Goal: Task Accomplishment & Management: Manage account settings

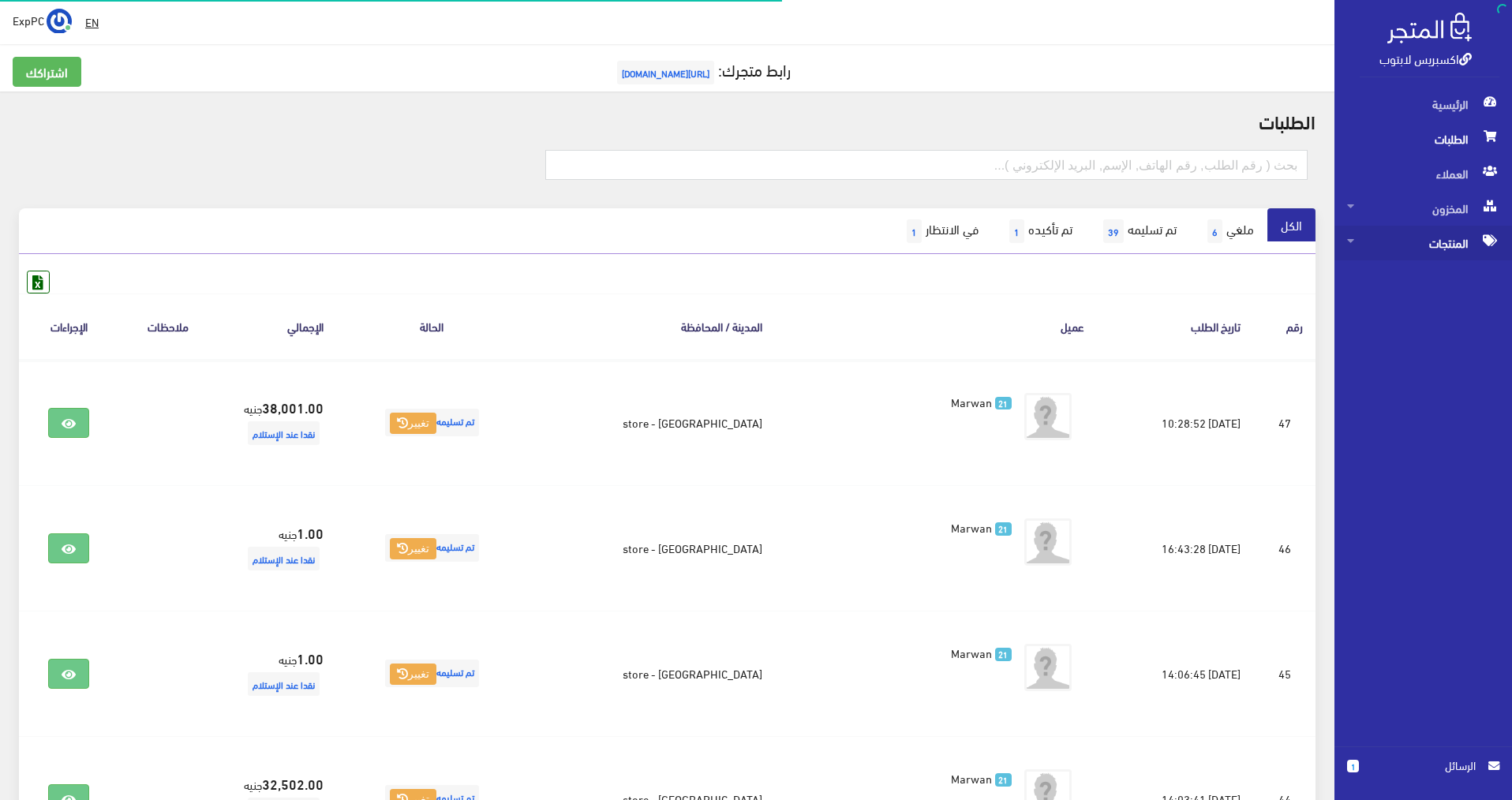
click at [1415, 239] on span "المنتجات" at bounding box center [1423, 243] width 153 height 35
click at [1420, 214] on span "المخزون" at bounding box center [1423, 208] width 153 height 35
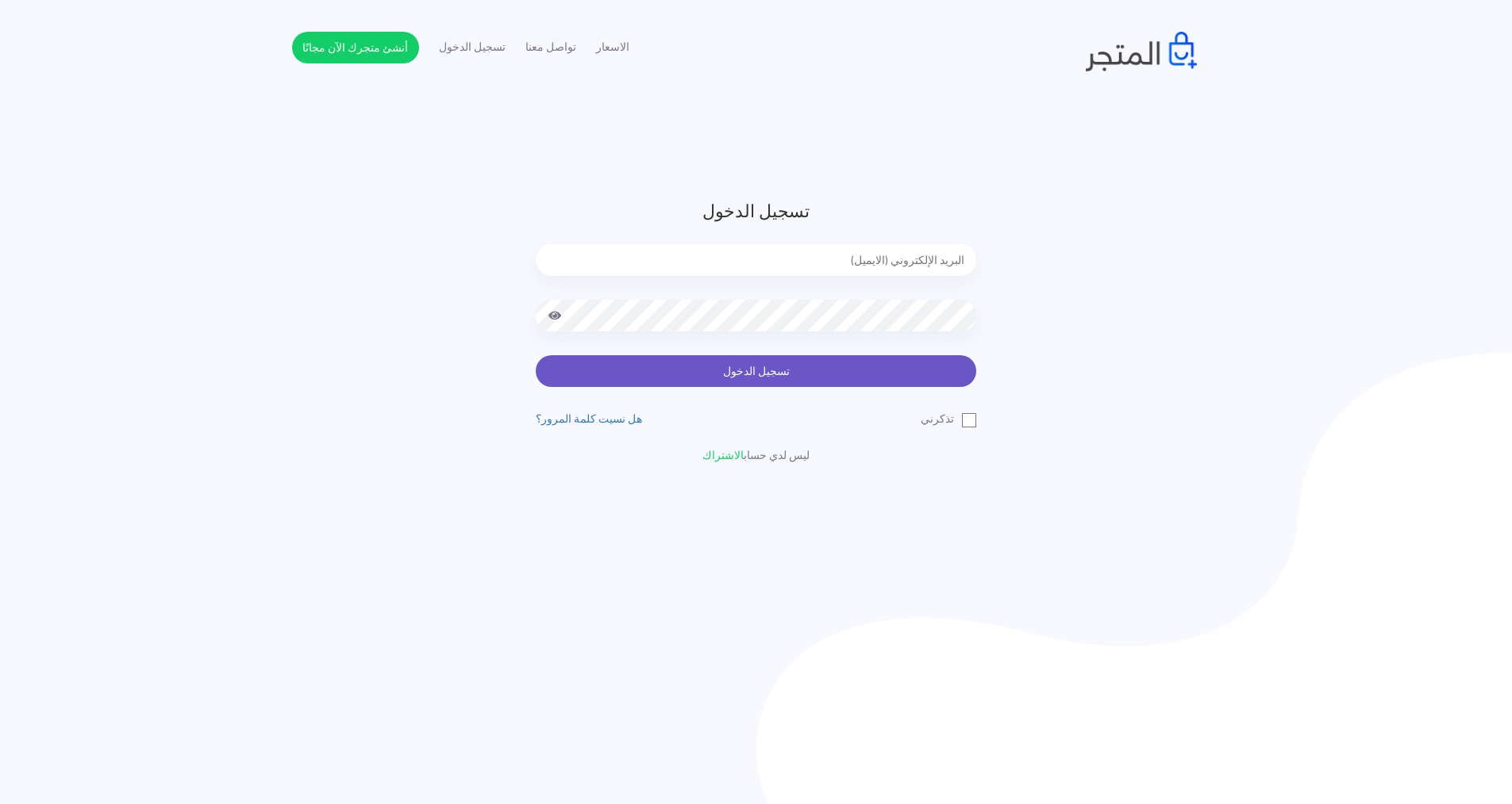
type input "express.laptop@outlook.com"
click at [606, 384] on button "تسجيل الدخول" at bounding box center [755, 371] width 440 height 31
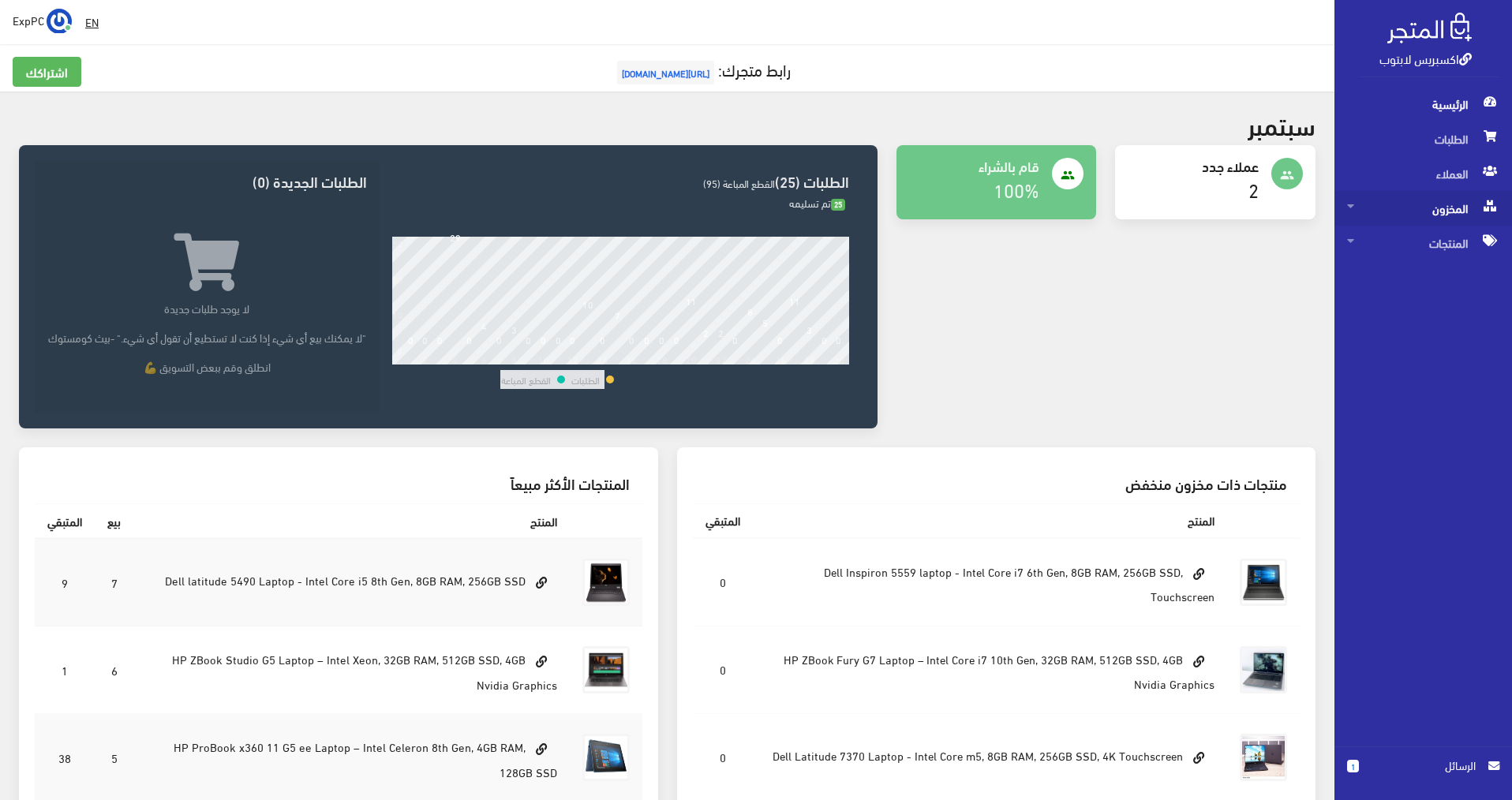
click at [1458, 214] on span "المخزون" at bounding box center [1423, 208] width 153 height 35
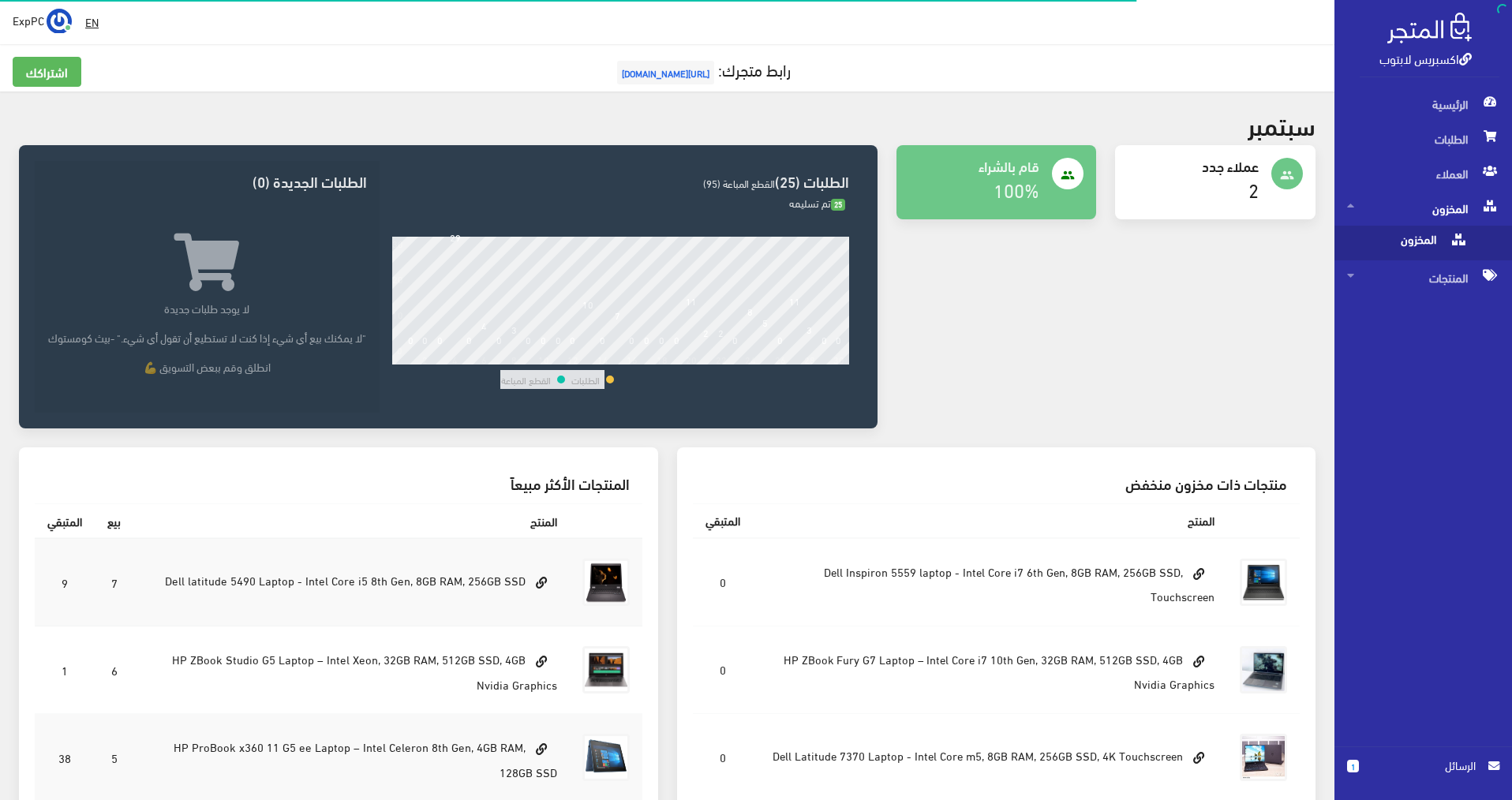
click at [1441, 247] on span "المخزون" at bounding box center [1406, 243] width 120 height 35
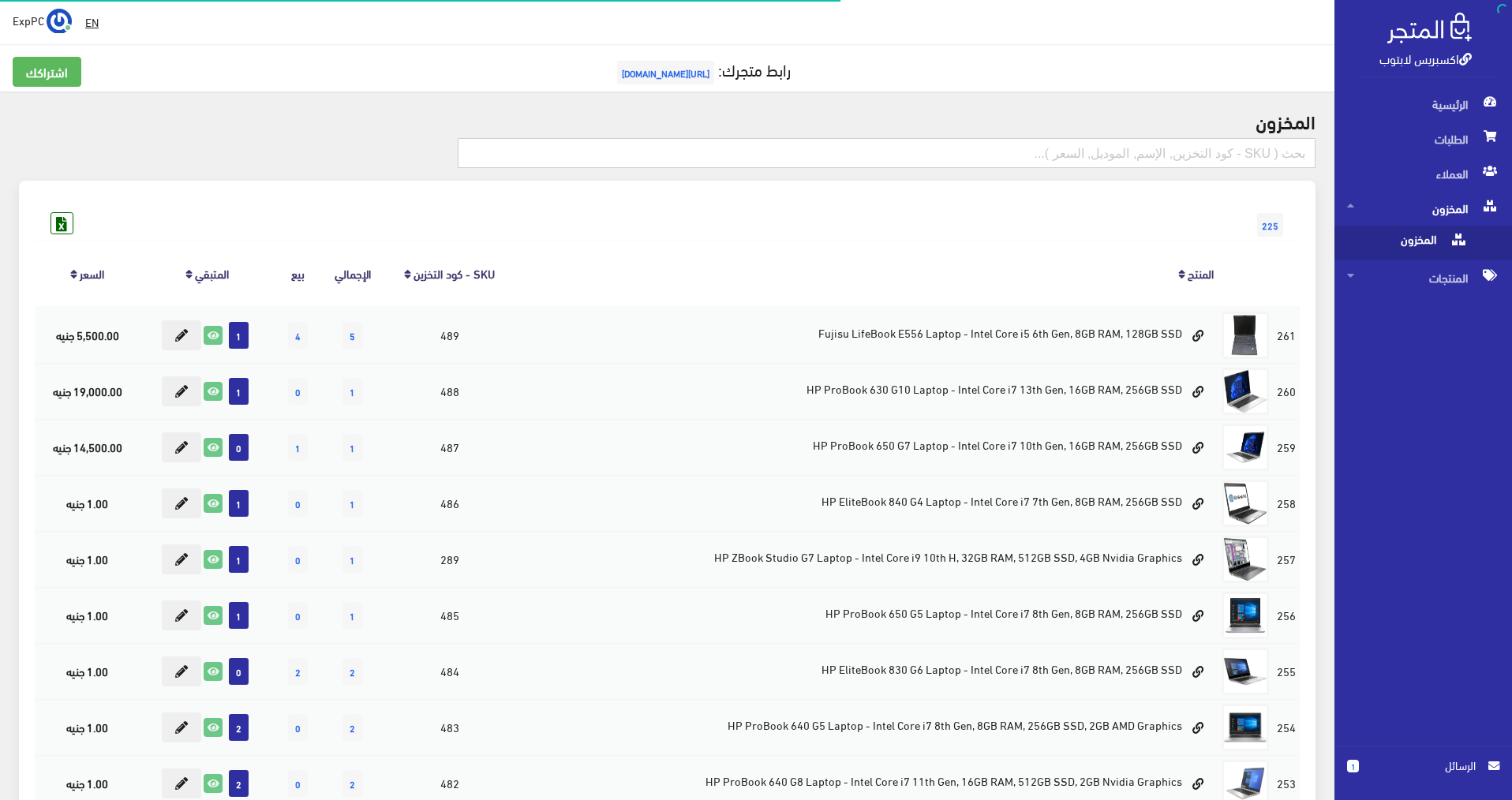
click at [1142, 153] on input "text" at bounding box center [886, 153] width 858 height 30
type input "7570"
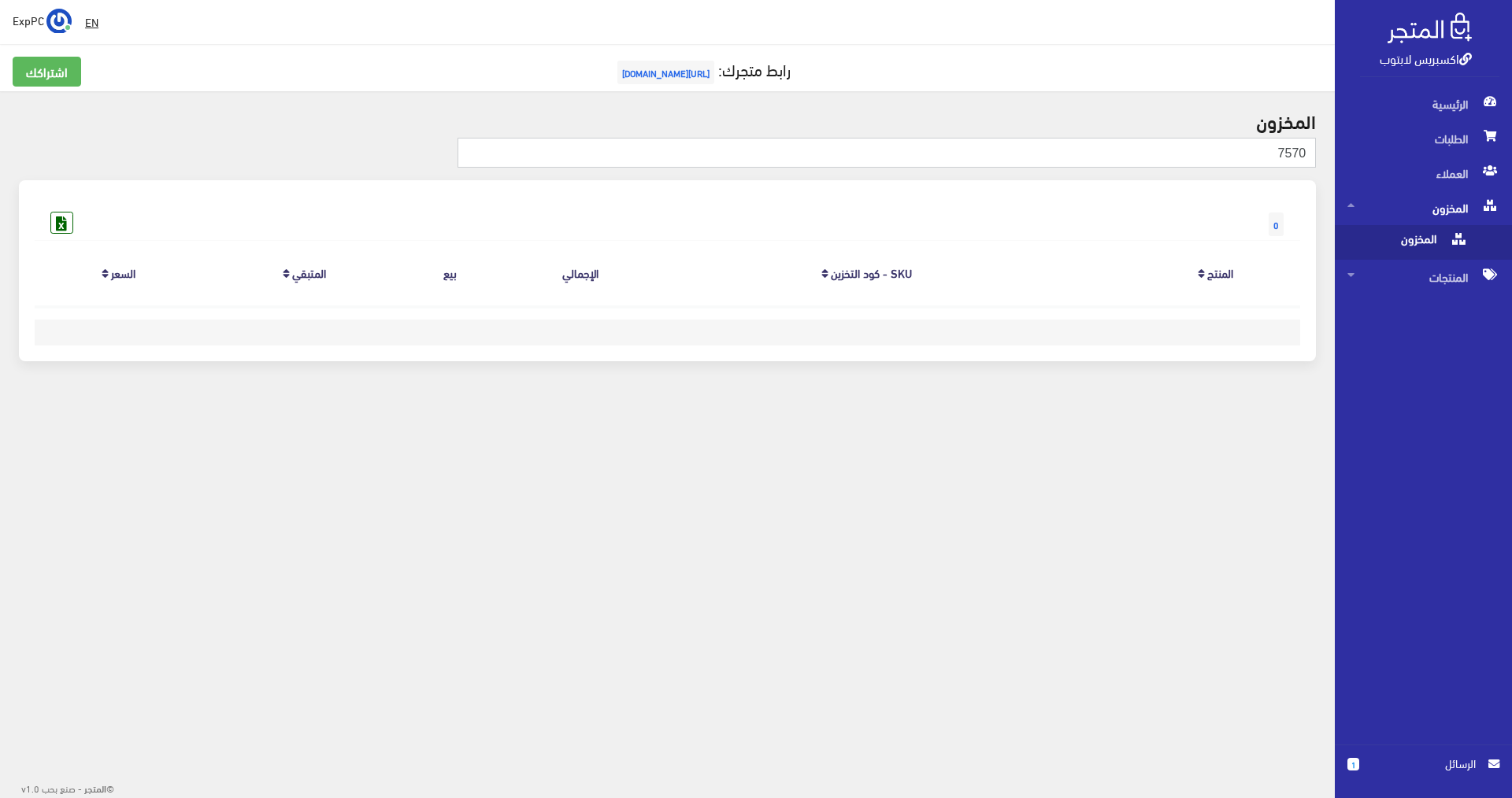
drag, startPoint x: 1293, startPoint y: 150, endPoint x: 1313, endPoint y: 153, distance: 20.2
click at [1313, 153] on input "7570" at bounding box center [886, 152] width 858 height 30
type input "7550"
click at [1480, 133] on span at bounding box center [1490, 135] width 19 height 28
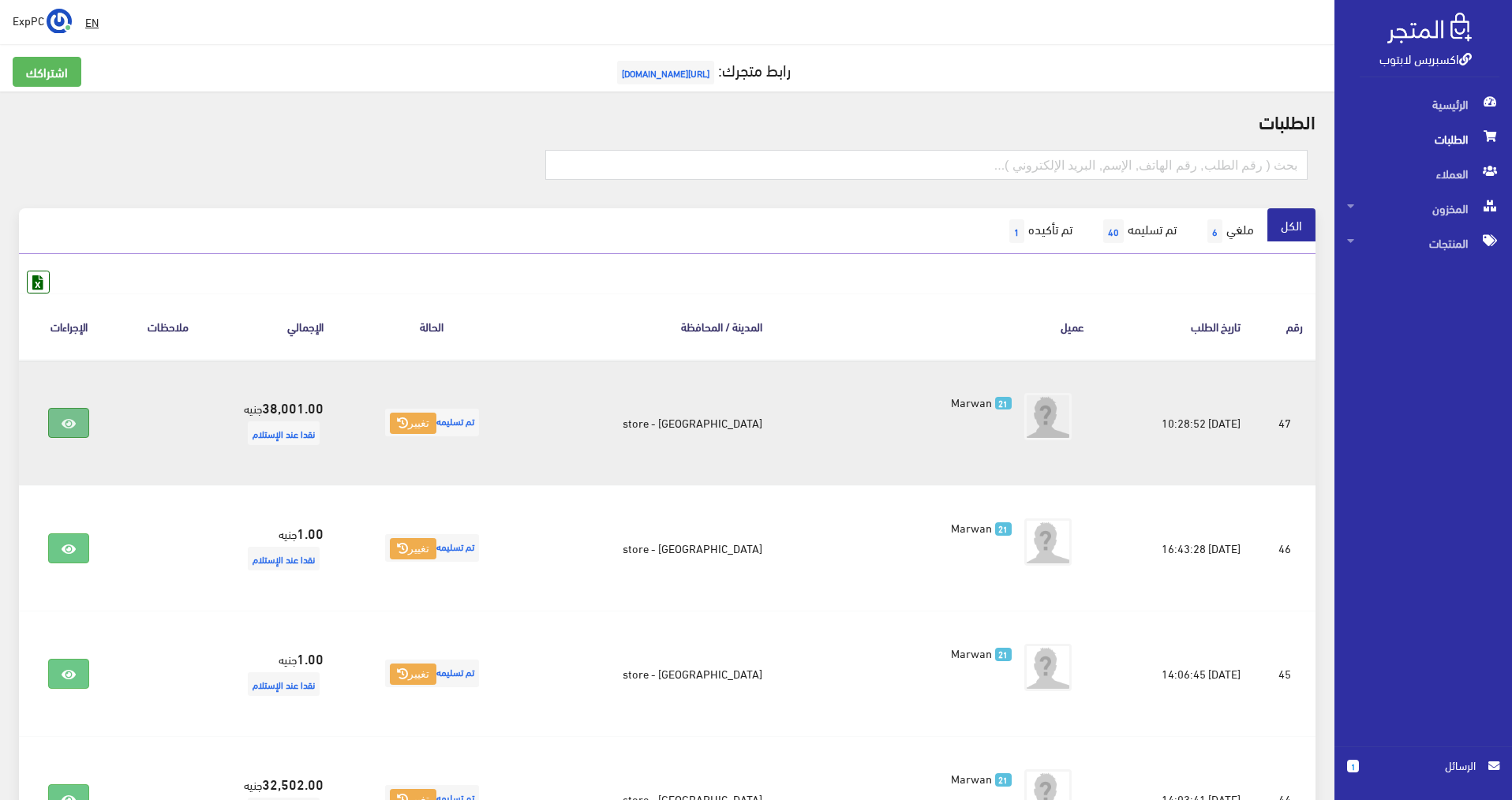
click at [75, 418] on icon at bounding box center [69, 424] width 14 height 13
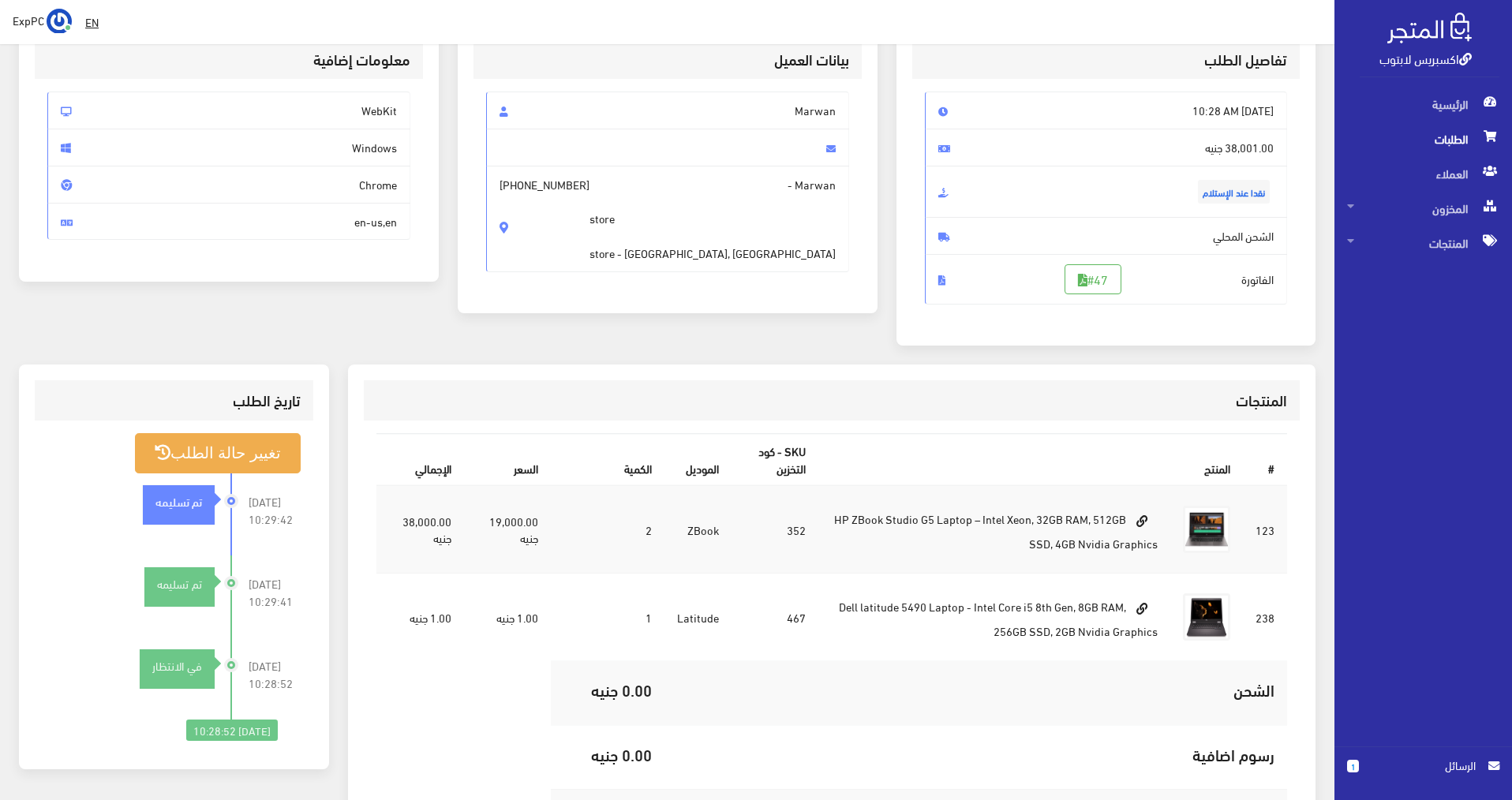
scroll to position [158, 0]
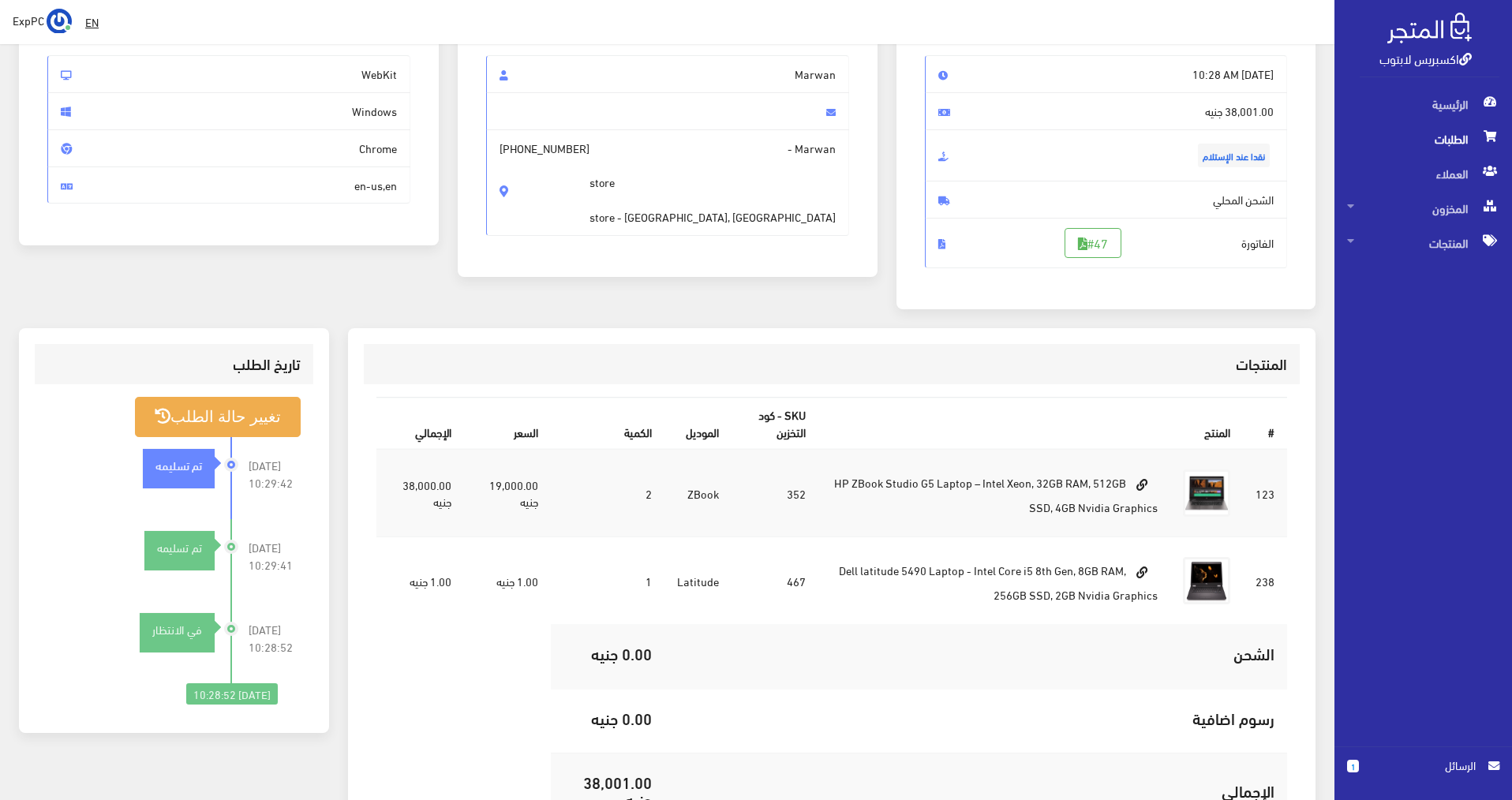
click at [1465, 132] on span "الطلبات" at bounding box center [1423, 138] width 153 height 35
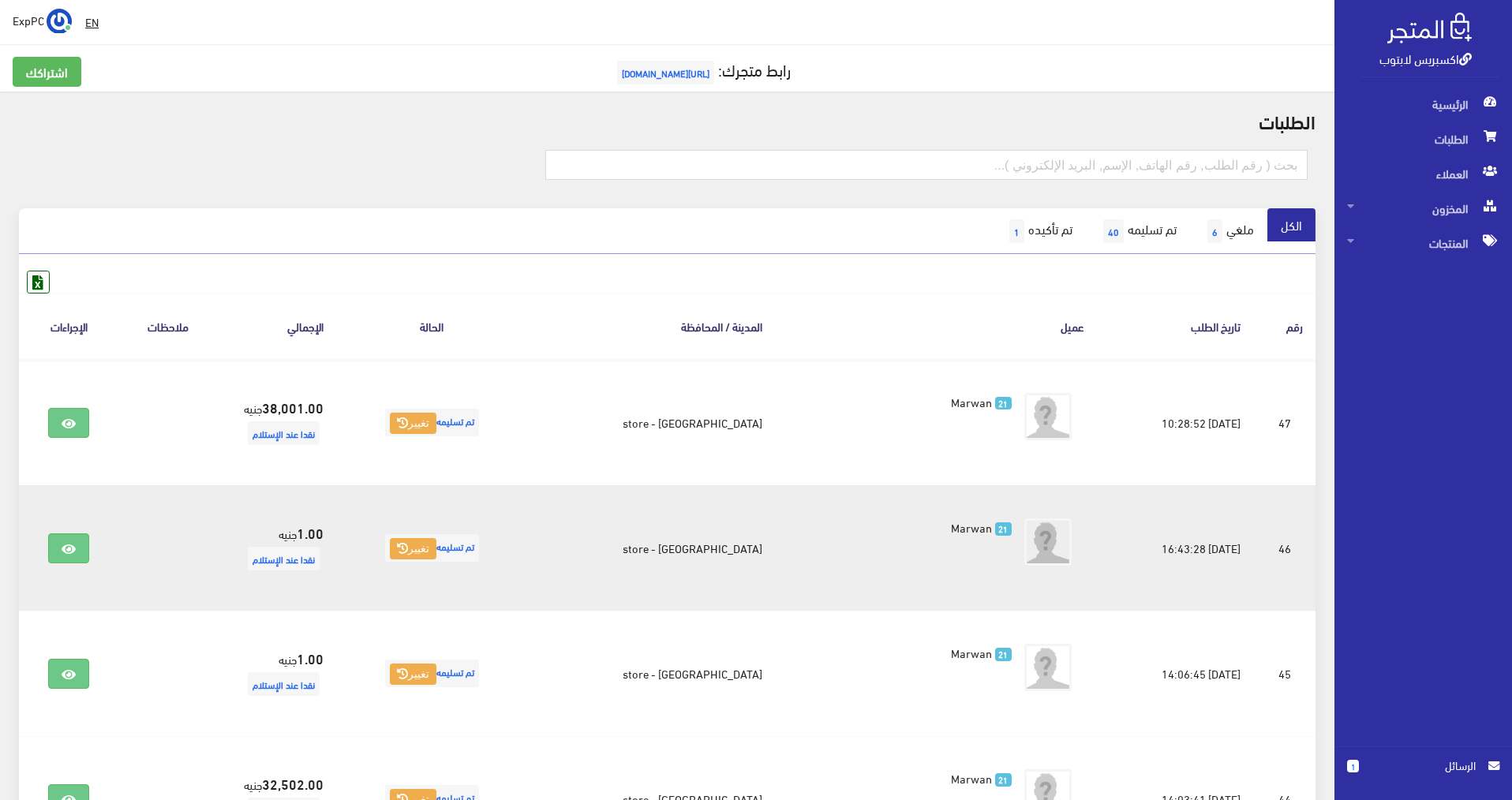
click at [51, 548] on td at bounding box center [69, 548] width 100 height 125
click at [72, 555] on icon at bounding box center [69, 549] width 14 height 13
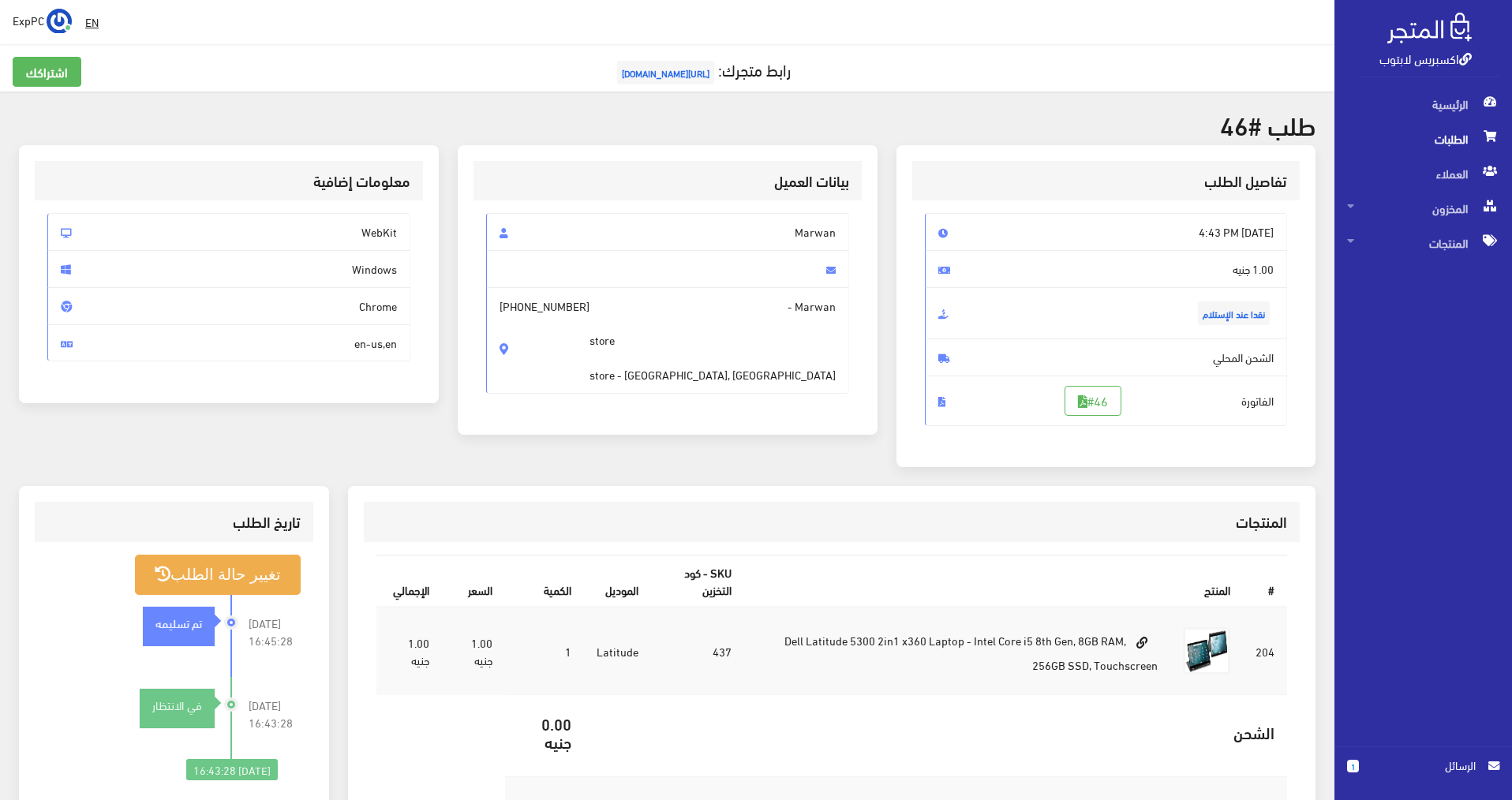
scroll to position [79, 0]
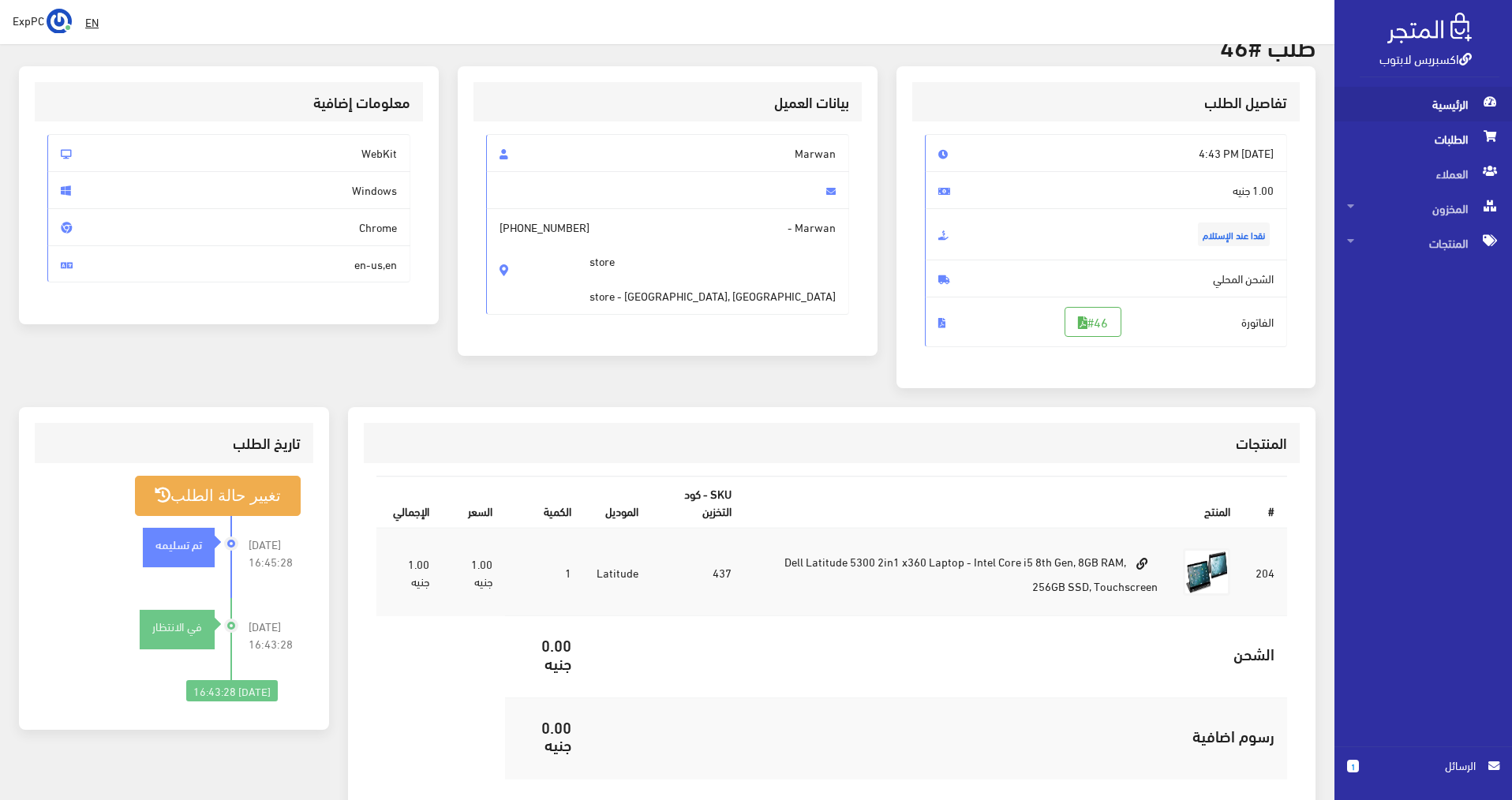
click at [1446, 109] on span "الرئيسية" at bounding box center [1423, 104] width 153 height 35
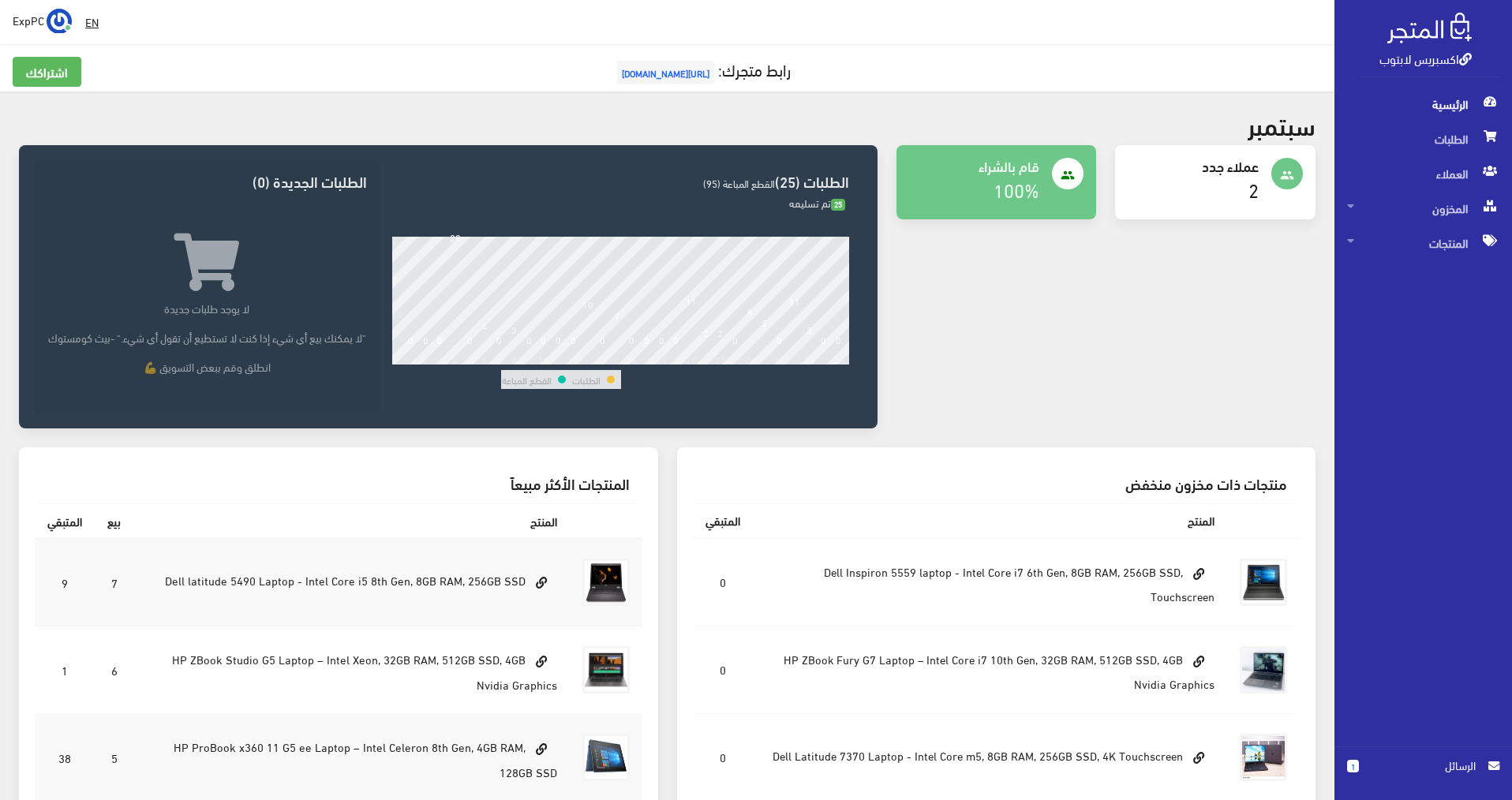
click at [1253, 183] on link "2" at bounding box center [1253, 189] width 10 height 34
click at [1213, 184] on h4 "2" at bounding box center [1192, 190] width 131 height 22
click at [1250, 189] on link "2" at bounding box center [1253, 189] width 10 height 34
click at [1415, 101] on span "الرئيسية" at bounding box center [1423, 104] width 153 height 35
